Goal: Use online tool/utility: Utilize a website feature to perform a specific function

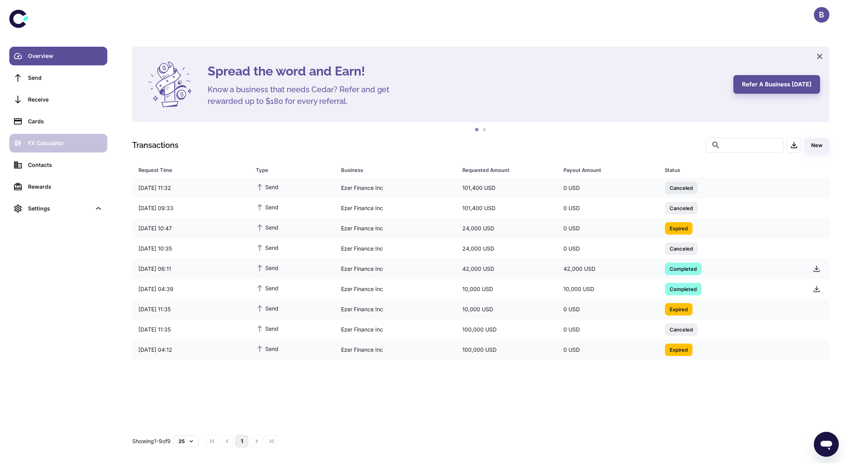
click at [76, 140] on div "FX Calculator" at bounding box center [65, 143] width 75 height 9
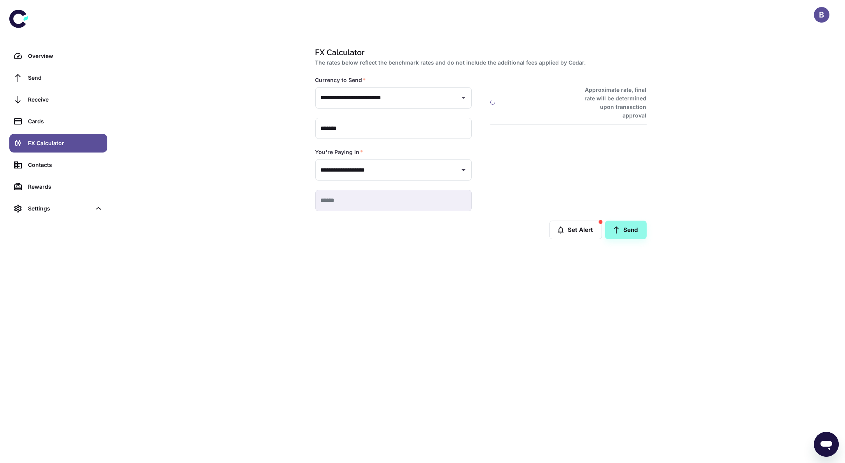
type input "**********"
